Goal: Task Accomplishment & Management: Manage account settings

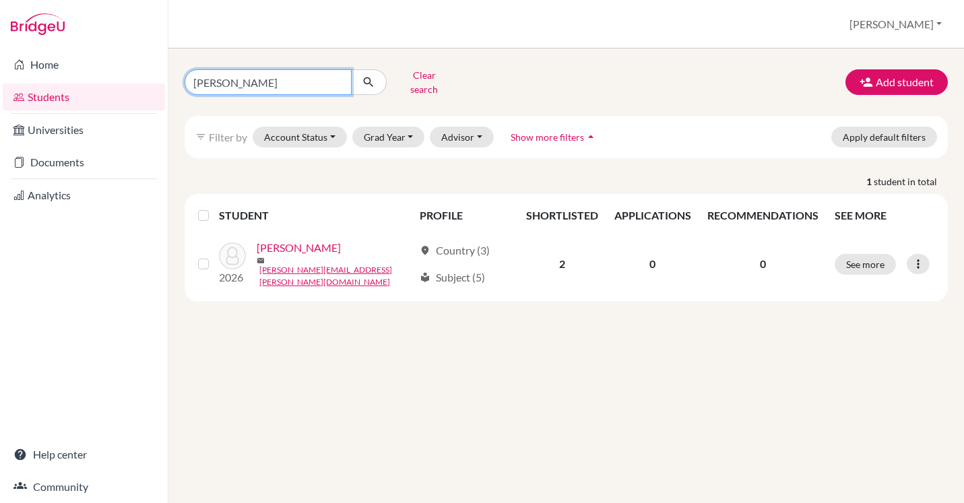
drag, startPoint x: 259, startPoint y: 82, endPoint x: 181, endPoint y: 73, distance: 78.6
click at [181, 73] on div "[PERSON_NAME] Clear search" at bounding box center [304, 82] width 261 height 35
type input "[PERSON_NAME]"
click at [370, 78] on icon "submit" at bounding box center [368, 81] width 13 height 13
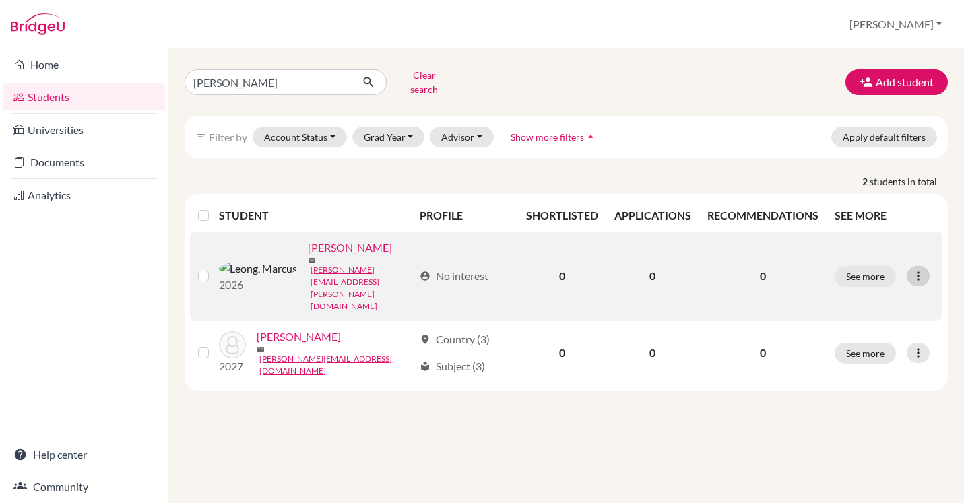
click at [921, 269] on icon at bounding box center [917, 275] width 13 height 13
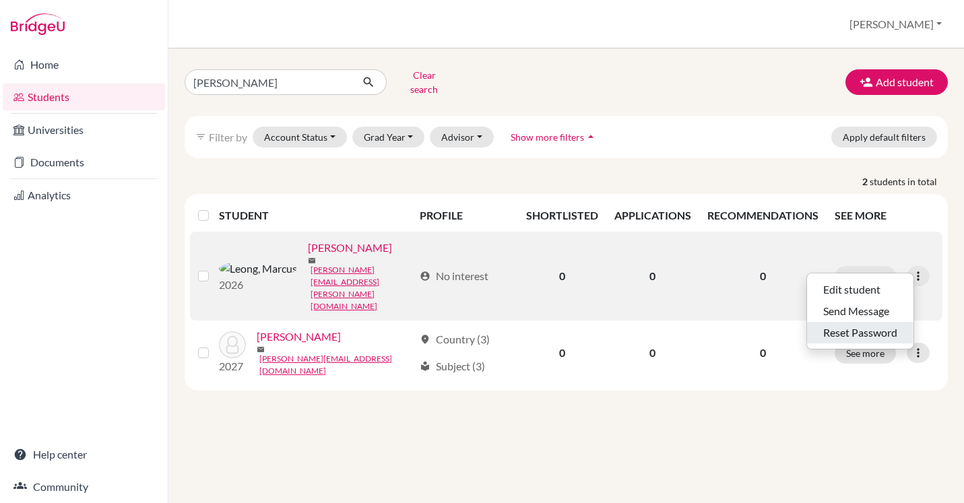
click at [876, 324] on button "Reset Password" at bounding box center [860, 333] width 106 height 22
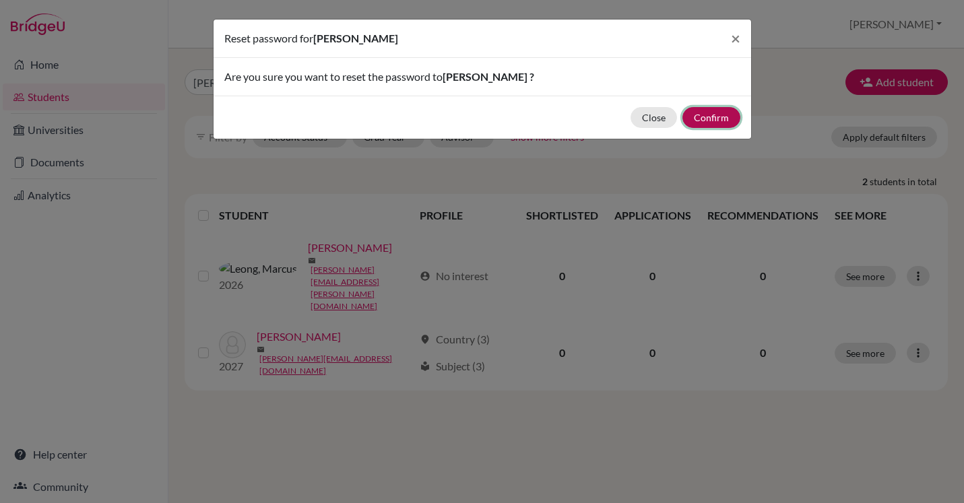
click at [713, 115] on button "Confirm" at bounding box center [711, 117] width 58 height 21
